Goal: Register for event/course

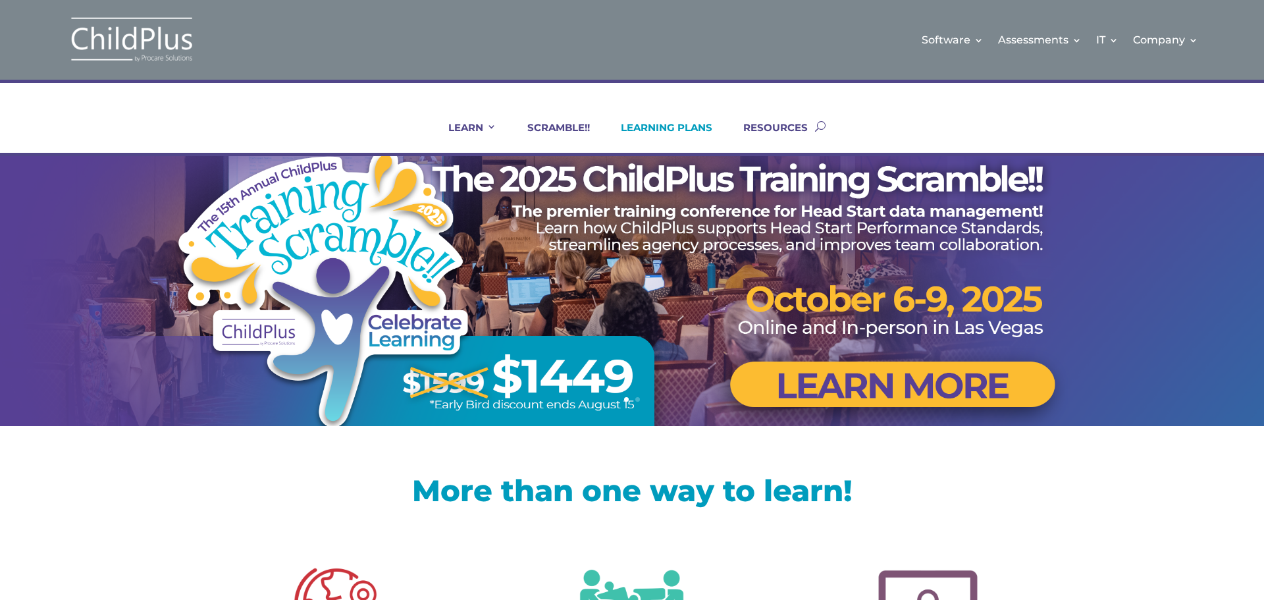
click at [652, 123] on link "LEARNING PLANS" at bounding box center [658, 137] width 108 height 32
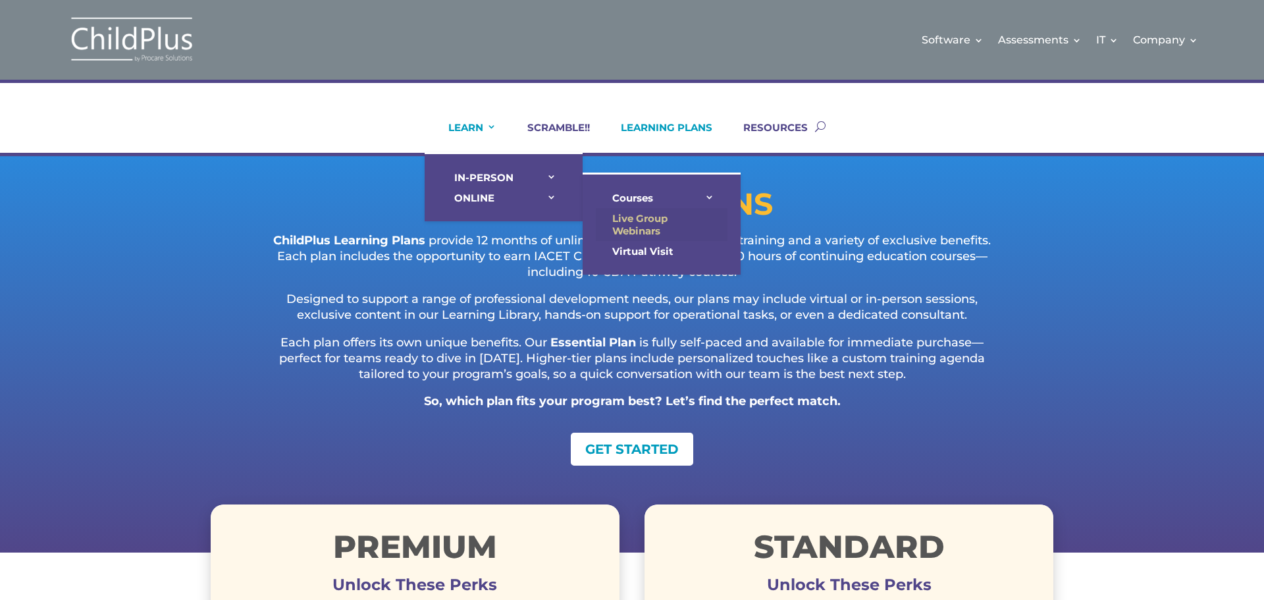
click at [640, 215] on link "Live Group Webinars" at bounding box center [662, 224] width 132 height 33
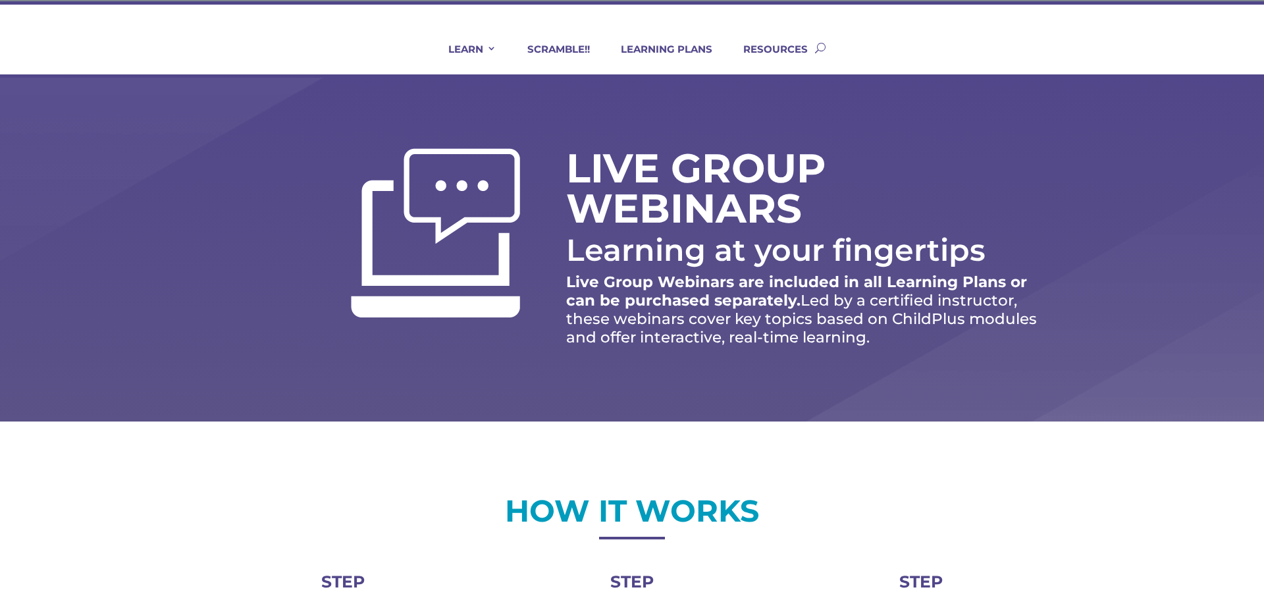
scroll to position [53, 0]
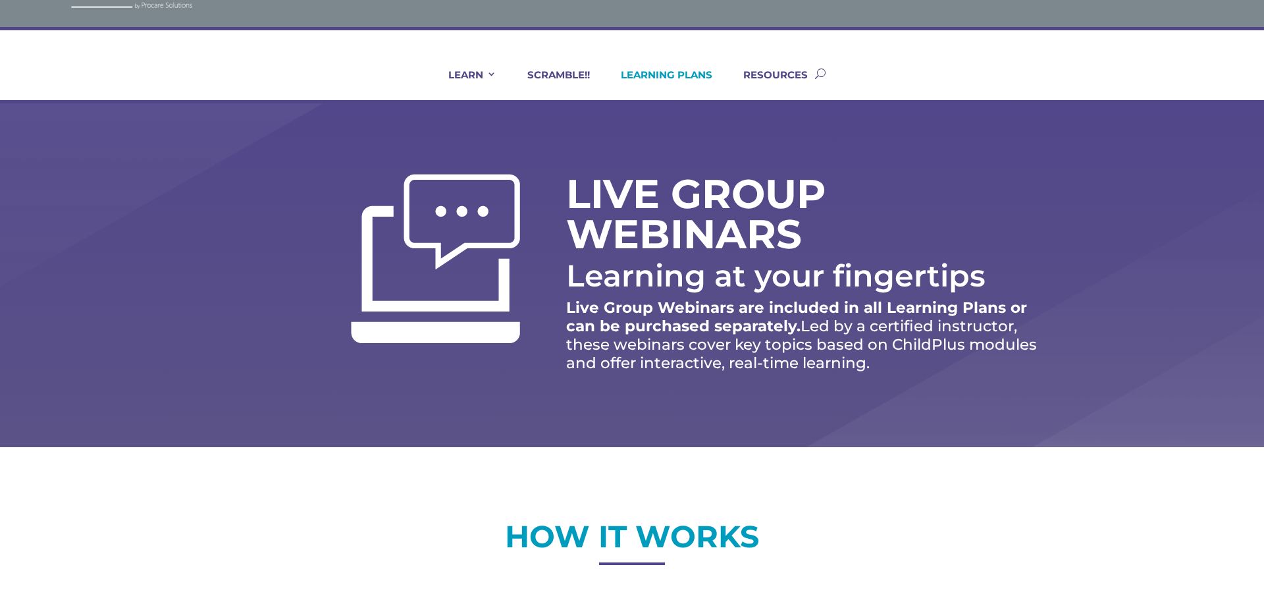
click at [651, 72] on link "LEARNING PLANS" at bounding box center [658, 84] width 108 height 32
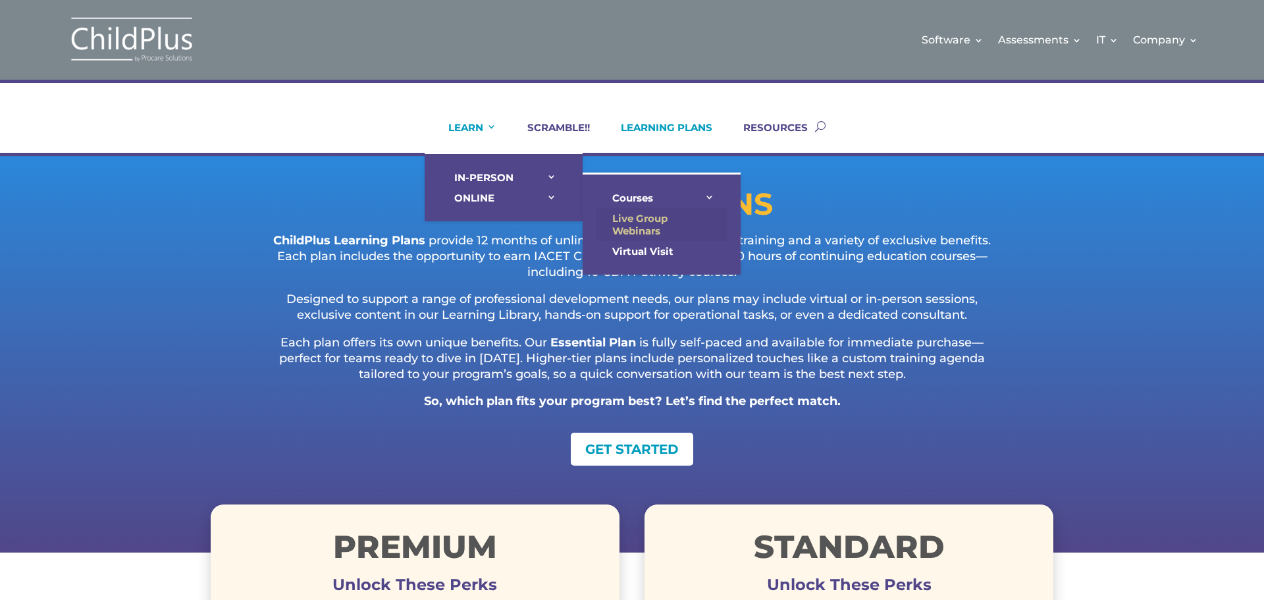
click at [643, 228] on link "Live Group Webinars" at bounding box center [662, 224] width 132 height 33
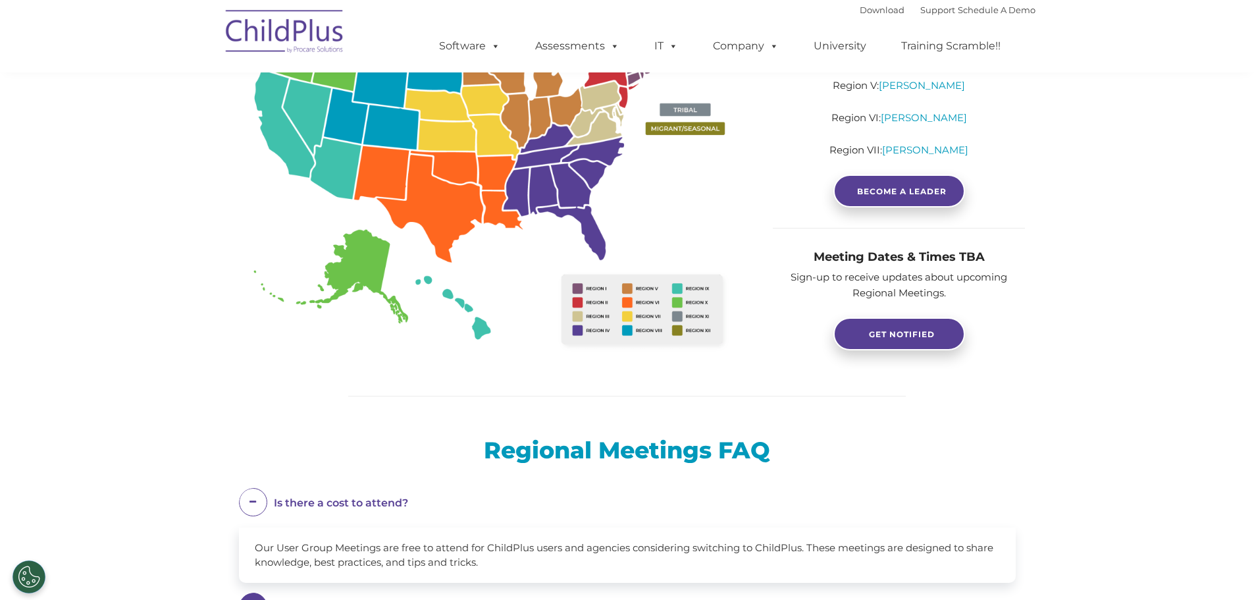
scroll to position [325, 0]
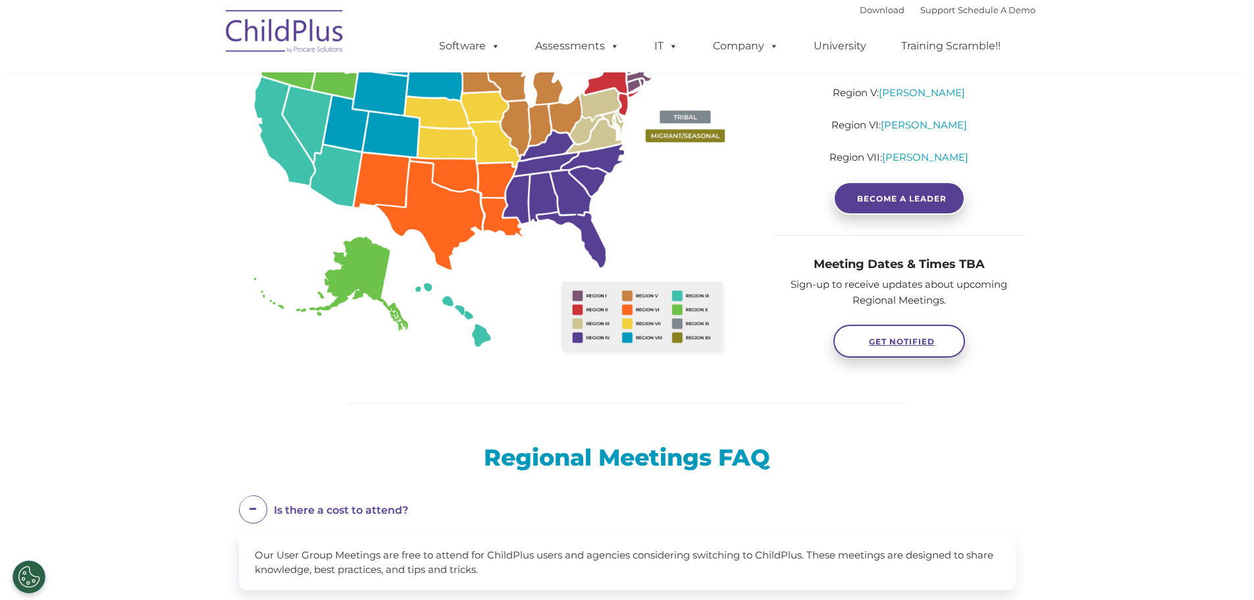
click at [922, 339] on span "GET NOTIFIED" at bounding box center [902, 341] width 66 height 10
